Goal: Answer question/provide support: Answer question/provide support

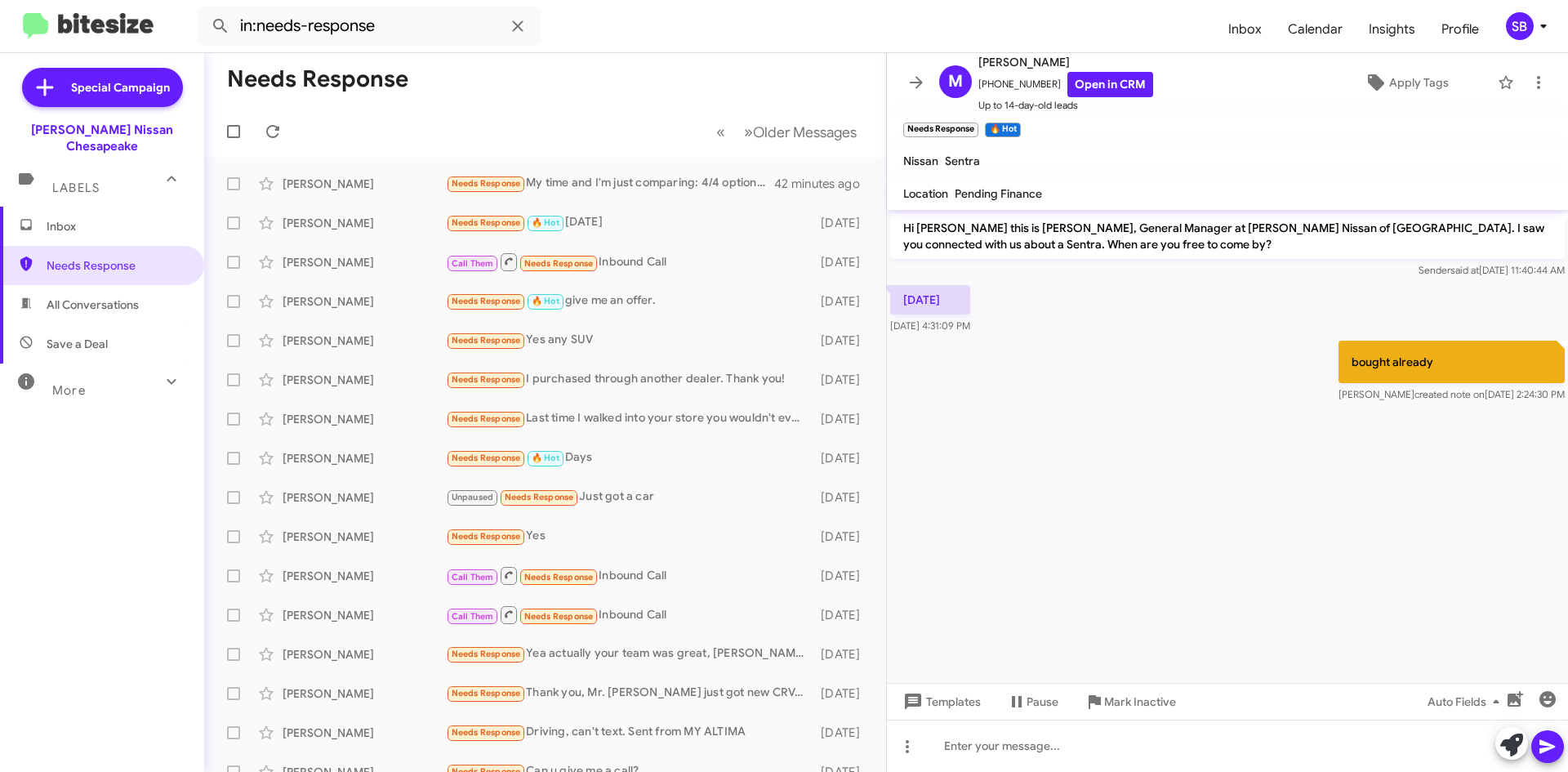
drag, startPoint x: 108, startPoint y: 285, endPoint x: 100, endPoint y: 250, distance: 35.9
click at [108, 296] on span "All Conversations" at bounding box center [92, 304] width 92 height 16
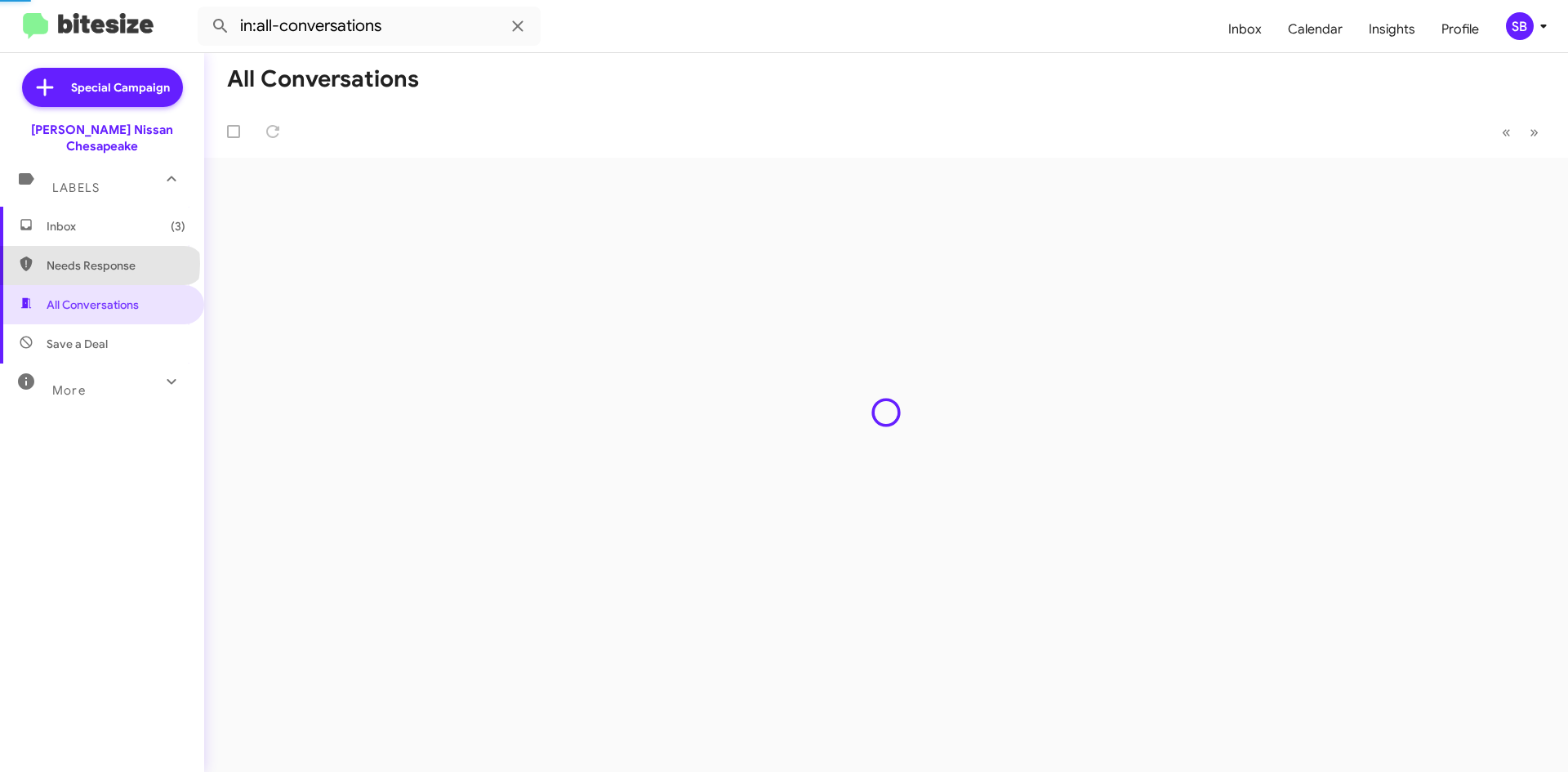
click at [99, 258] on span "Needs Response" at bounding box center [116, 266] width 139 height 16
type input "in:needs-response"
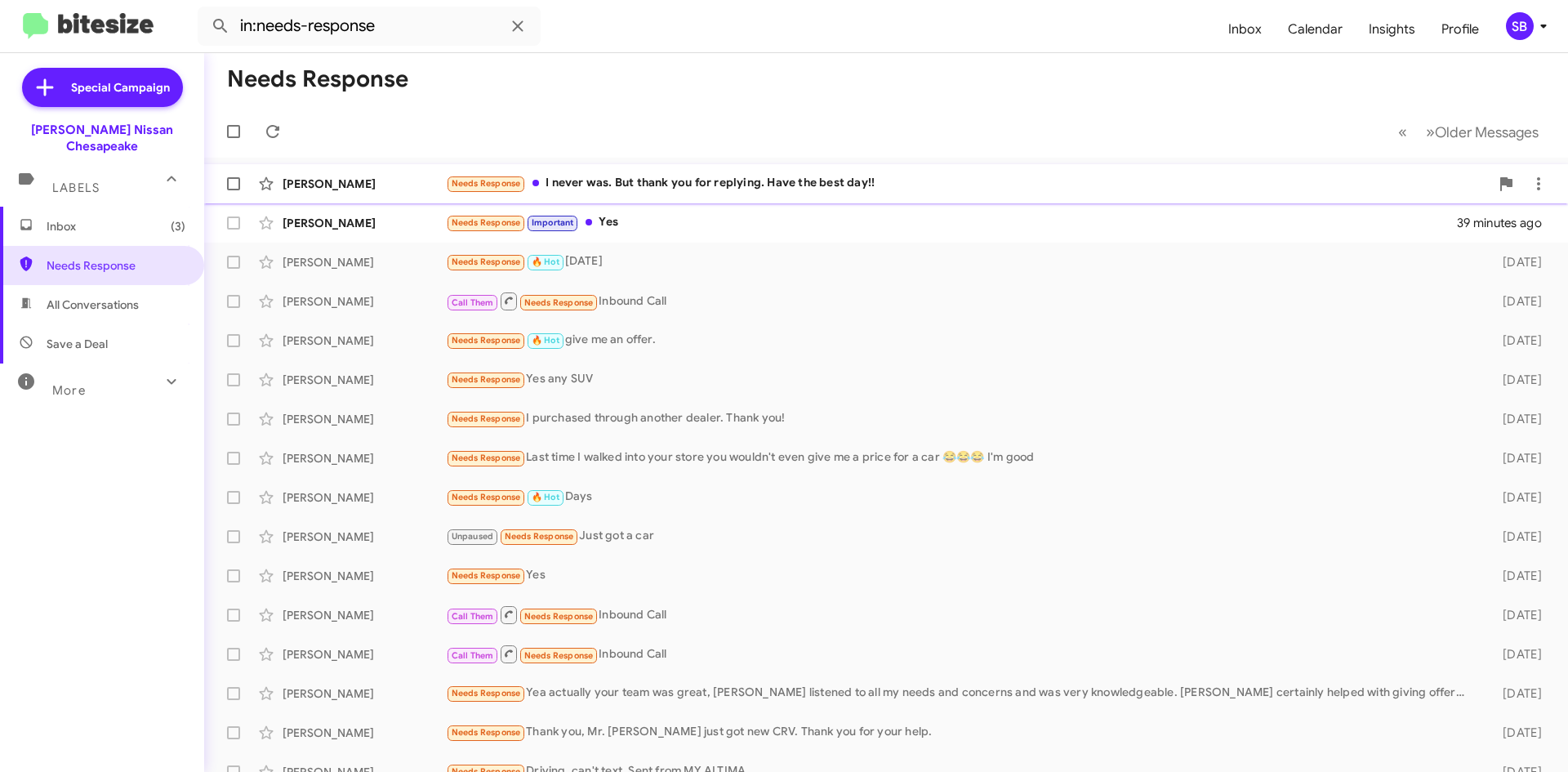
click at [697, 191] on div "Needs Response I never was. But thank you for replying. Have the best day!!" at bounding box center [968, 183] width 1044 height 19
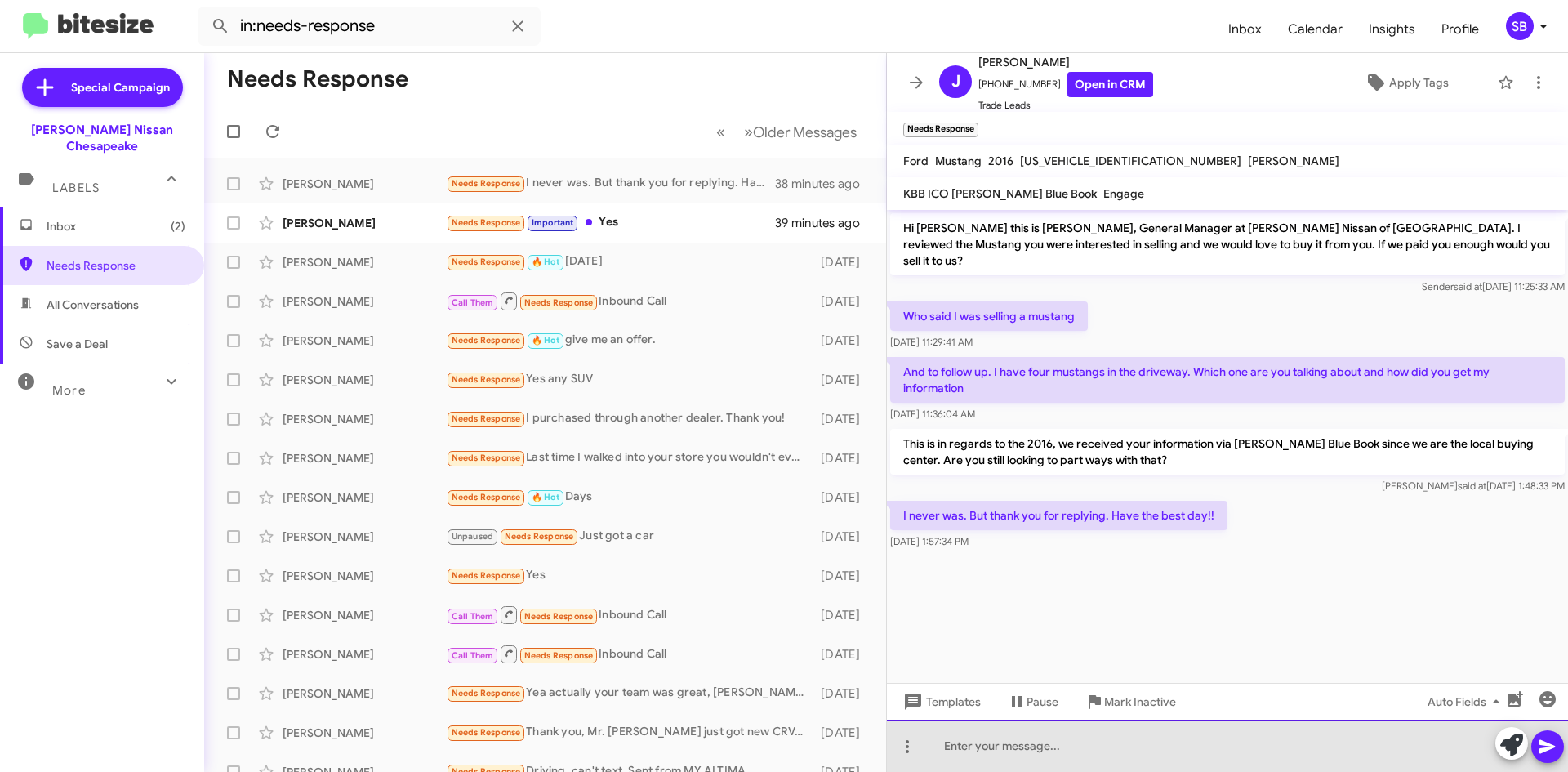
click at [991, 749] on div at bounding box center [1228, 745] width 682 height 52
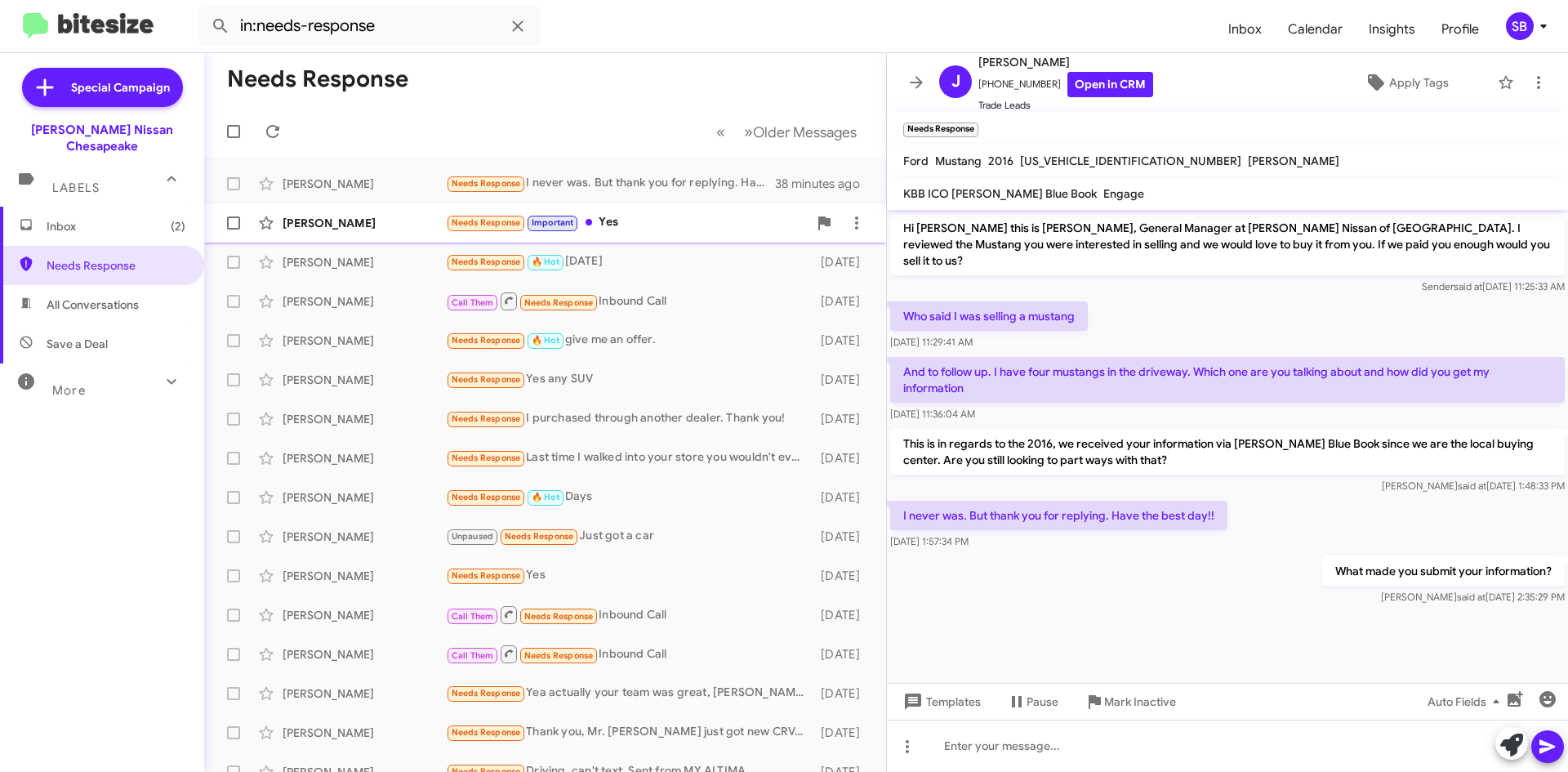
click at [652, 215] on div "Needs Response Important Yes" at bounding box center [627, 222] width 362 height 19
